Goal: Task Accomplishment & Management: Manage account settings

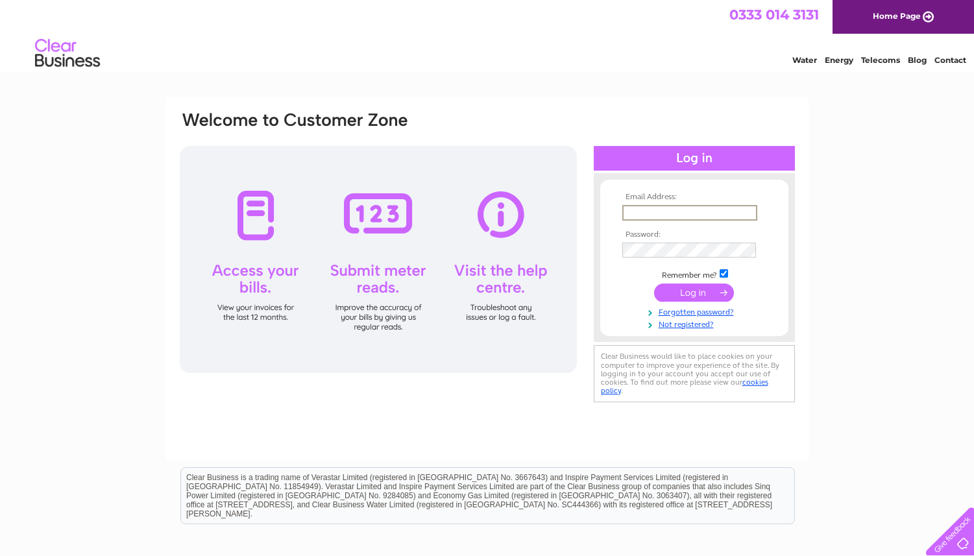
click at [644, 216] on input "text" at bounding box center [689, 213] width 135 height 16
drag, startPoint x: 746, startPoint y: 210, endPoint x: 577, endPoint y: 210, distance: 169.4
click at [622, 210] on input "david.burns@a1toys.com" at bounding box center [689, 213] width 135 height 16
type input "david@a1toys.com"
click at [697, 294] on input "submit" at bounding box center [694, 293] width 80 height 18
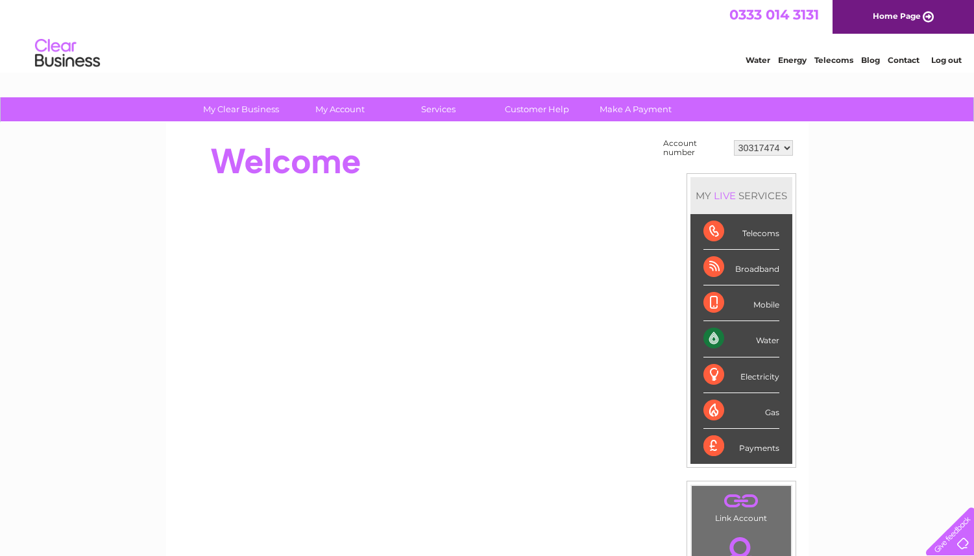
click option "30317474" at bounding box center [0, 0] width 0 height 0
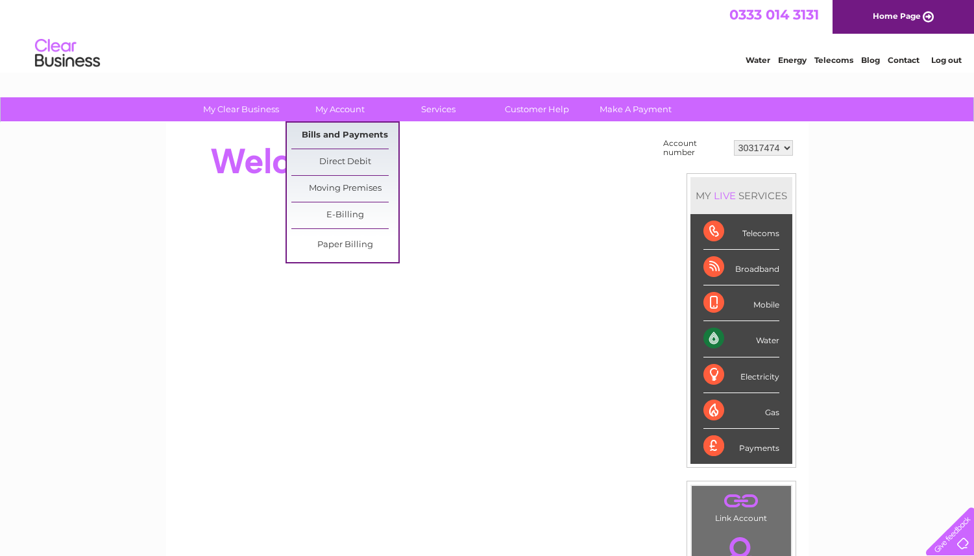
click at [344, 128] on link "Bills and Payments" at bounding box center [344, 136] width 107 height 26
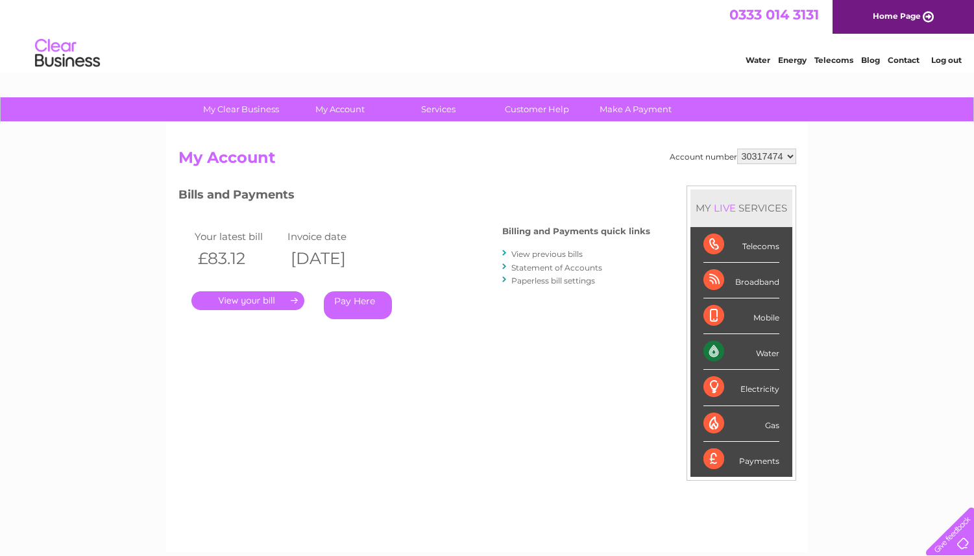
click at [268, 304] on link "." at bounding box center [247, 300] width 113 height 19
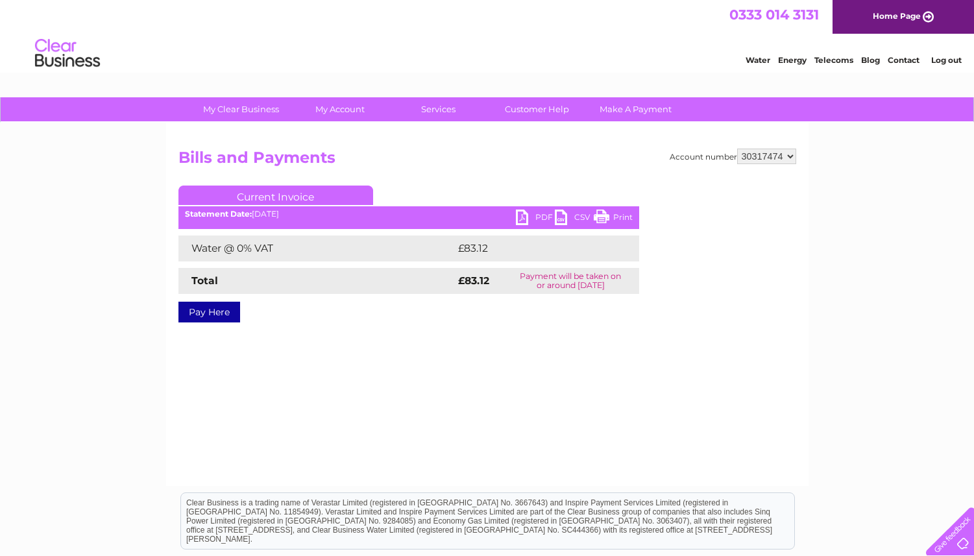
click at [537, 215] on link "PDF" at bounding box center [535, 219] width 39 height 19
click at [292, 199] on link "Current Invoice" at bounding box center [275, 195] width 195 height 19
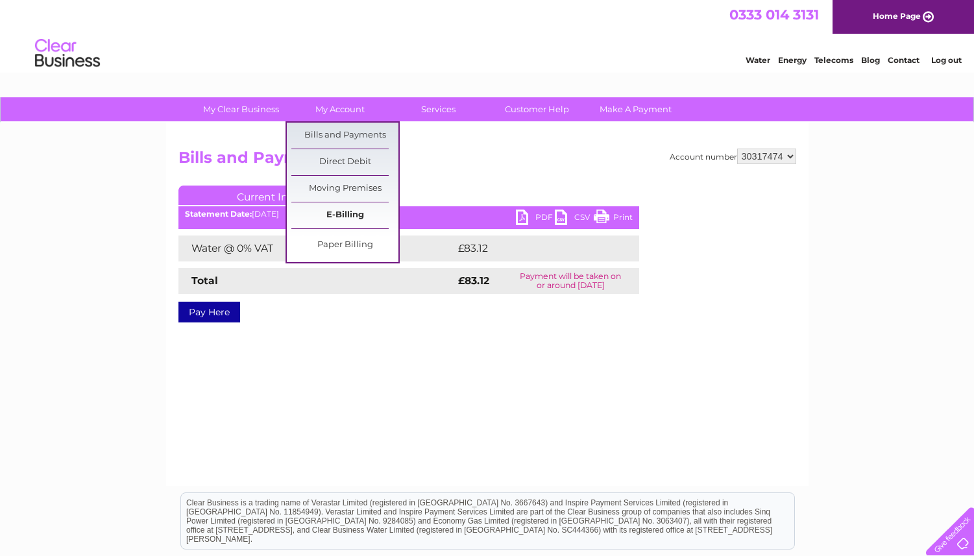
click at [341, 214] on link "E-Billing" at bounding box center [344, 215] width 107 height 26
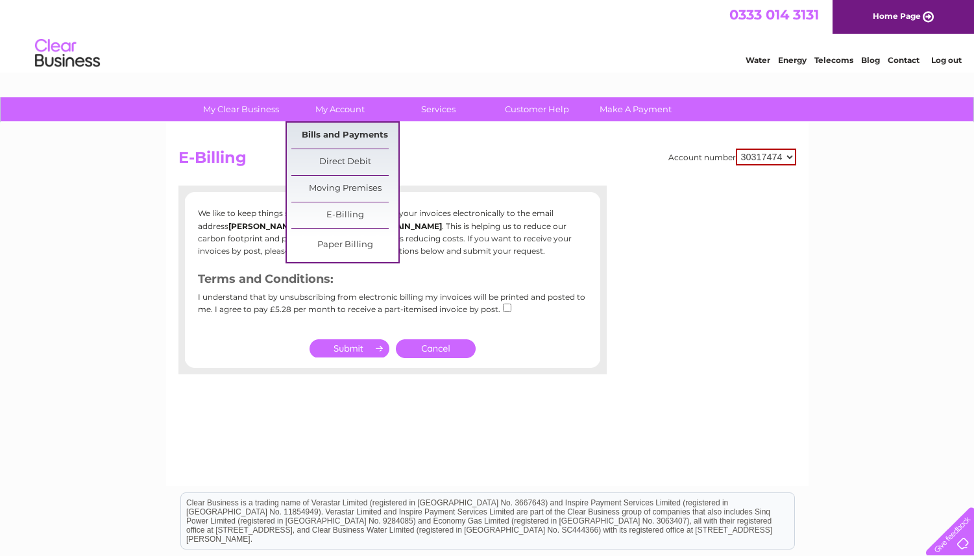
click at [347, 130] on link "Bills and Payments" at bounding box center [344, 136] width 107 height 26
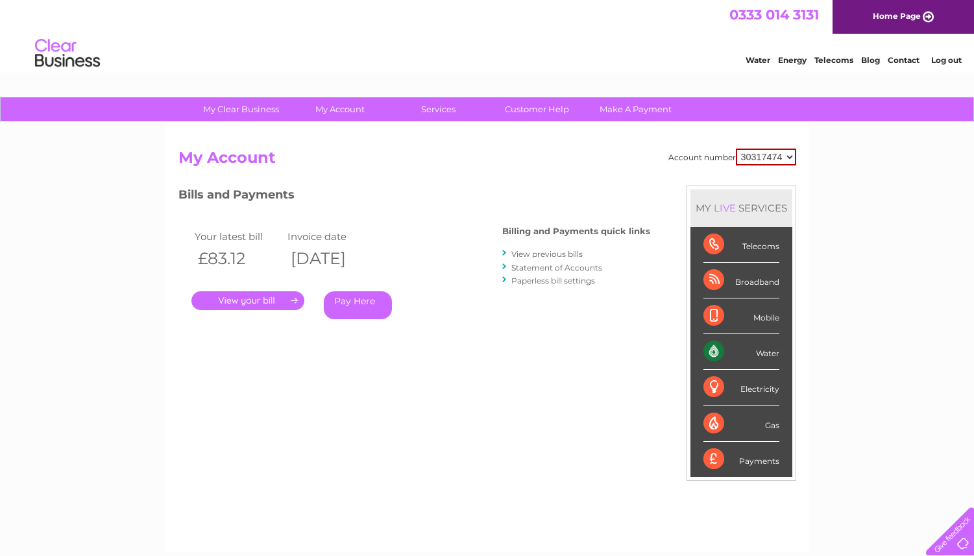
click at [556, 253] on link "View previous bills" at bounding box center [546, 254] width 71 height 10
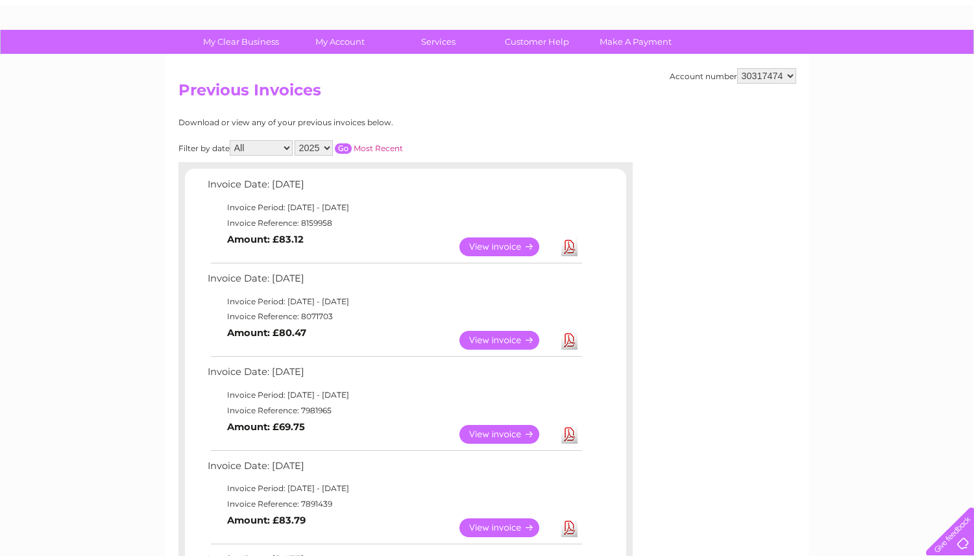
scroll to position [69, 0]
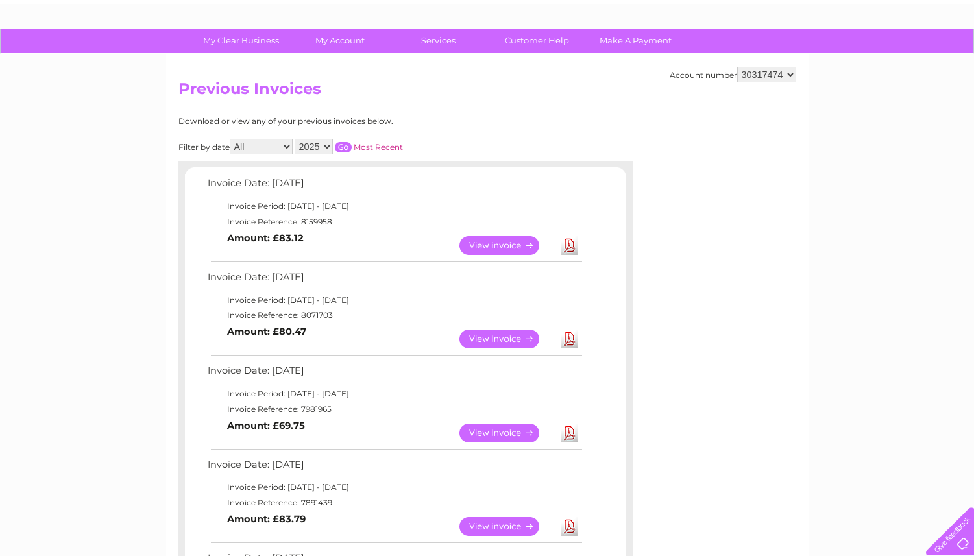
click at [508, 338] on link "View" at bounding box center [506, 339] width 95 height 19
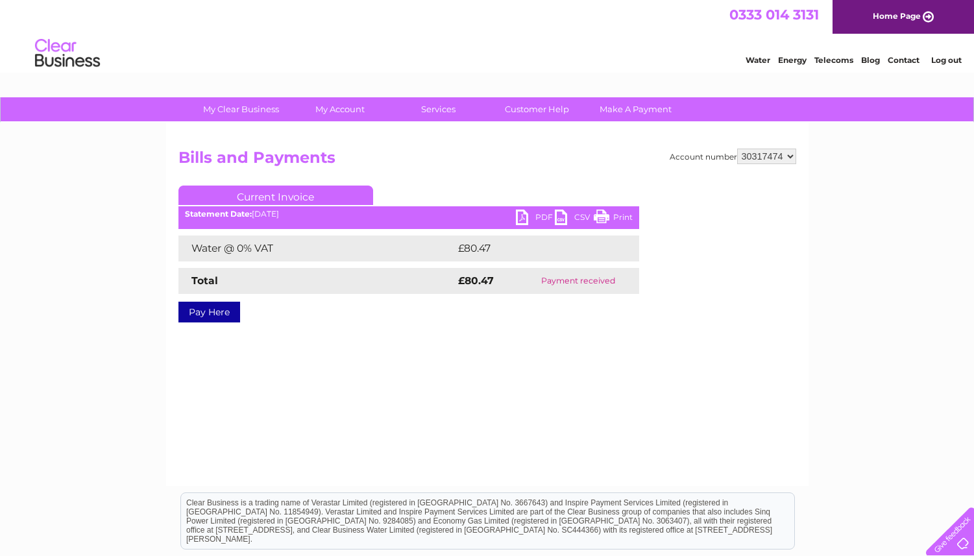
click at [540, 217] on link "PDF" at bounding box center [535, 219] width 39 height 19
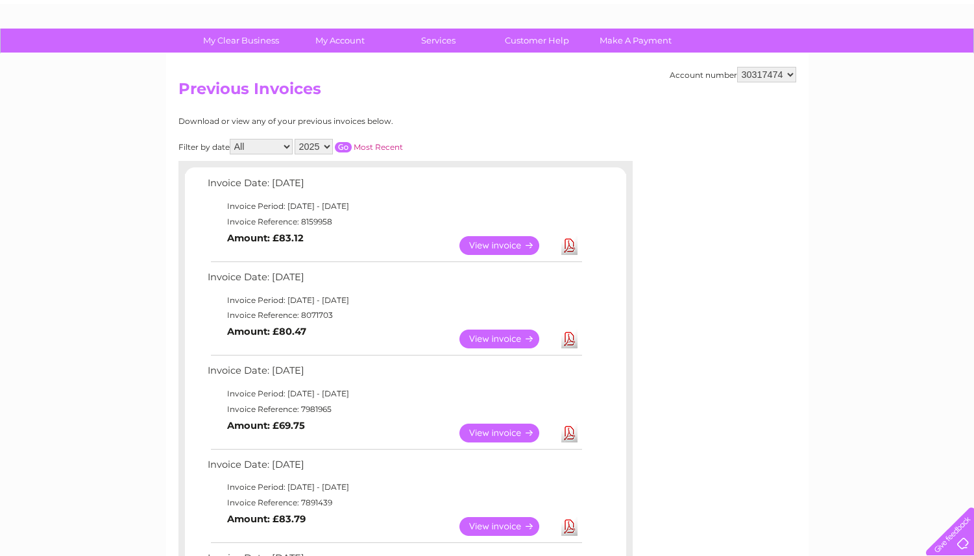
click at [496, 441] on link "View" at bounding box center [506, 433] width 95 height 19
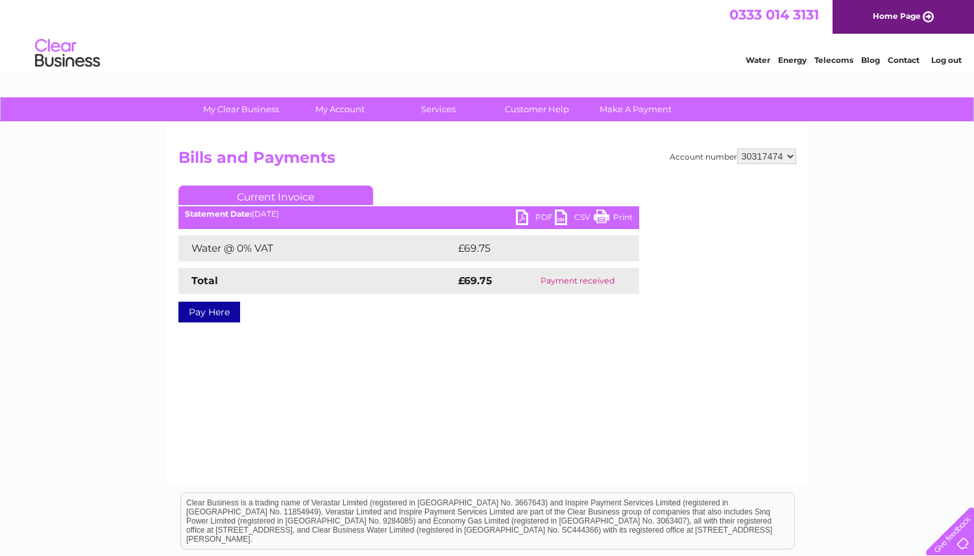
click at [540, 217] on link "PDF" at bounding box center [535, 219] width 39 height 19
